Goal: Navigation & Orientation: Find specific page/section

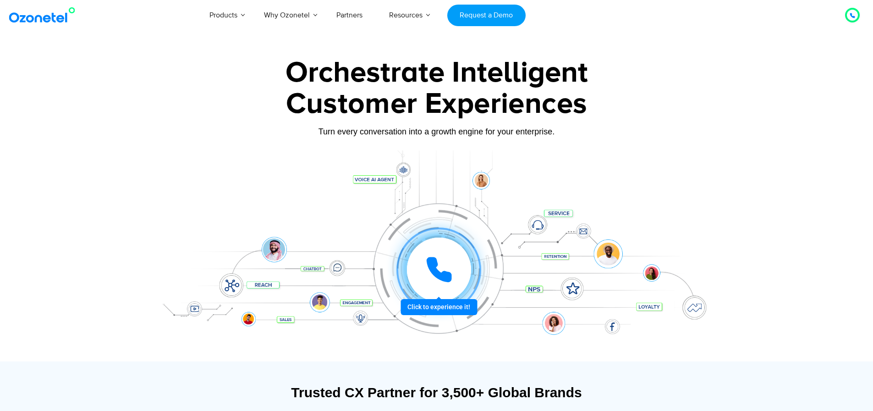
click at [439, 280] on icon at bounding box center [438, 269] width 27 height 27
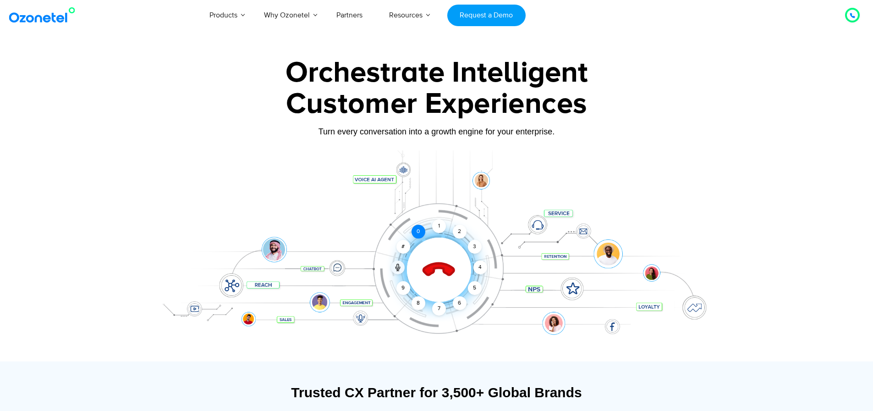
click at [417, 232] on div "0" at bounding box center [418, 232] width 14 height 14
click at [438, 227] on div "1" at bounding box center [439, 226] width 14 height 14
drag, startPoint x: 446, startPoint y: 246, endPoint x: 443, endPoint y: 283, distance: 36.8
click at [443, 283] on div at bounding box center [439, 269] width 91 height 91
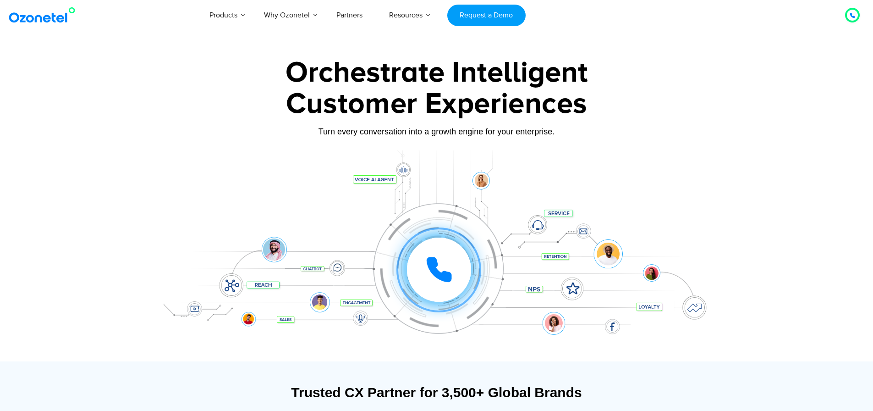
drag, startPoint x: 486, startPoint y: 283, endPoint x: 457, endPoint y: 316, distance: 43.9
click at [457, 316] on div "Click to experience it! Call ended 1 2 3 4 5 6 7 8 9 # 0" at bounding box center [436, 251] width 573 height 156
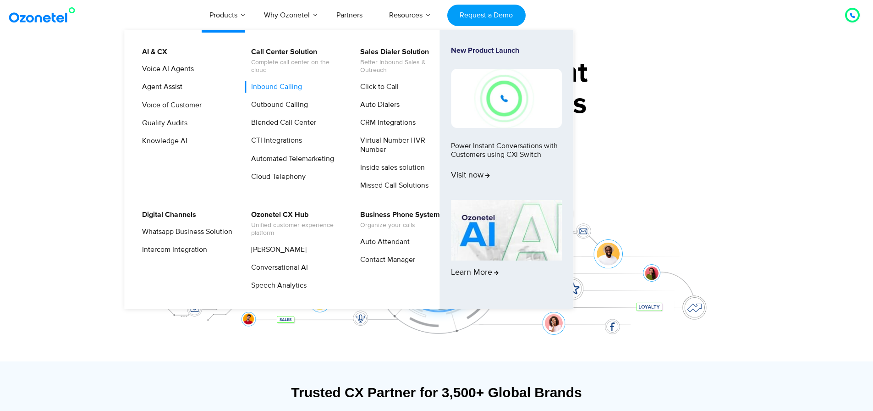
click at [267, 87] on link "Inbound Calling" at bounding box center [274, 86] width 58 height 11
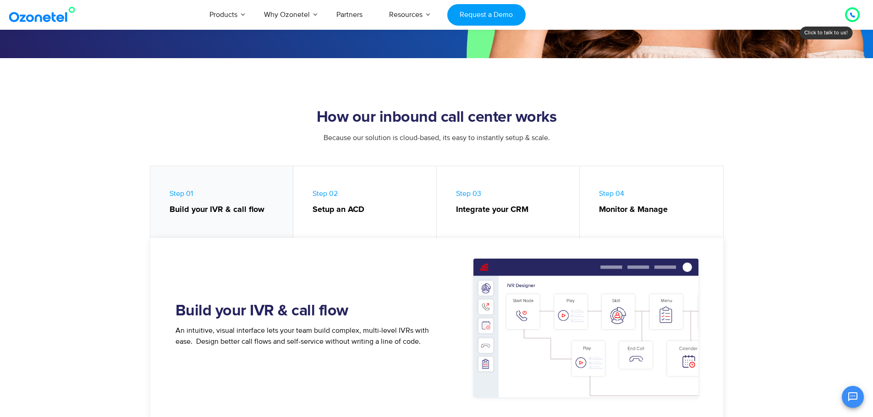
scroll to position [367, 0]
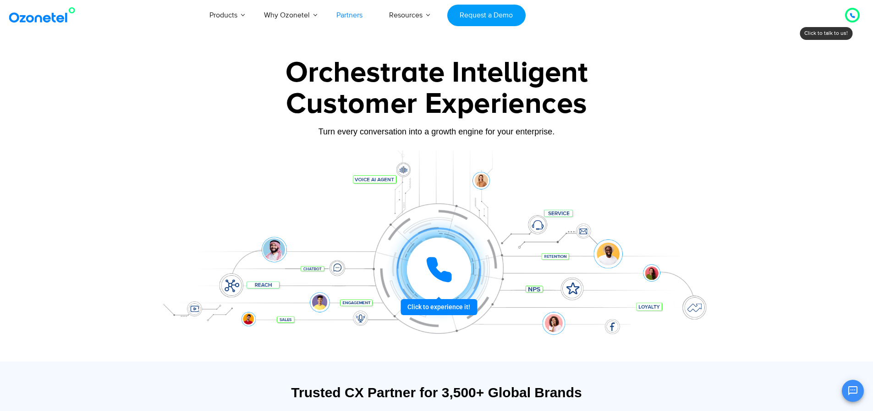
click at [363, 14] on link "Partners" at bounding box center [349, 15] width 53 height 30
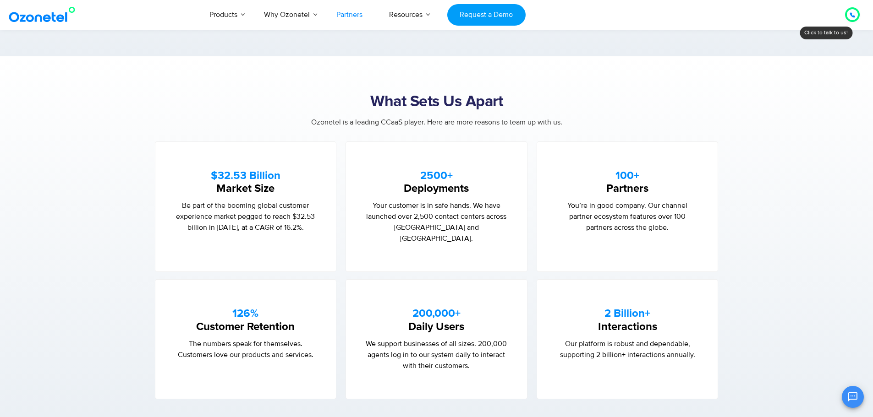
scroll to position [504, 0]
